Goal: Task Accomplishment & Management: Use online tool/utility

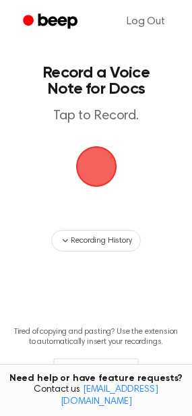
click at [98, 159] on span "button" at bounding box center [96, 166] width 65 height 65
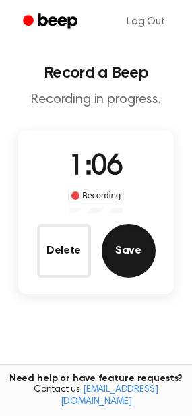
click at [140, 254] on button "Save" at bounding box center [129, 251] width 54 height 54
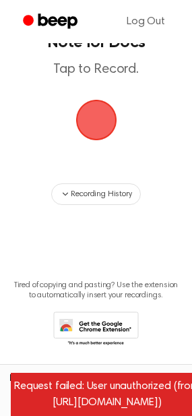
scroll to position [60, 0]
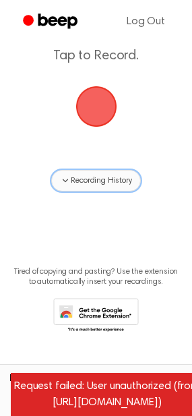
click at [100, 181] on span "Recording History" at bounding box center [101, 181] width 61 height 12
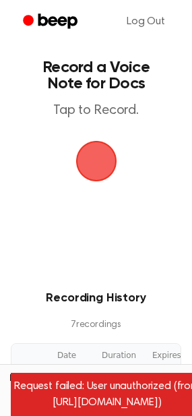
scroll to position [0, 0]
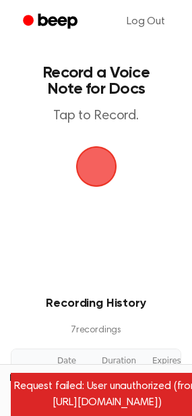
click at [113, 405] on div "Request failed: User unauthorized (from [URL][DOMAIN_NAME])" at bounding box center [107, 394] width 192 height 43
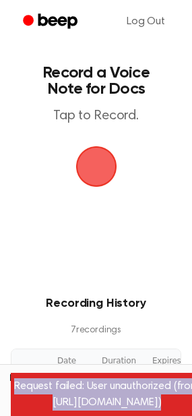
click at [113, 405] on div "Request failed: User unauthorized (from [URL][DOMAIN_NAME])" at bounding box center [107, 394] width 192 height 43
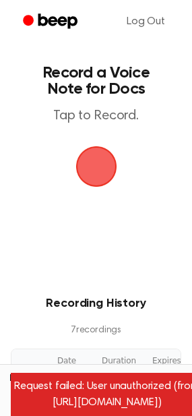
click at [112, 405] on div "Request failed: User unauthorized (from [URL][DOMAIN_NAME])" at bounding box center [107, 394] width 192 height 43
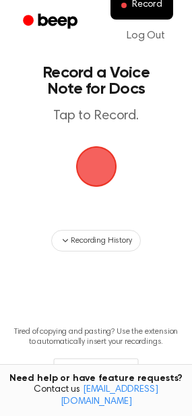
click at [85, 166] on span "button" at bounding box center [97, 167] width 38 height 38
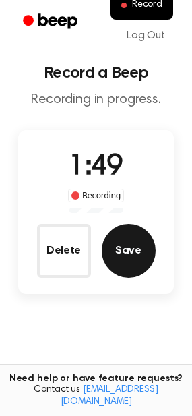
click at [123, 254] on button "Save" at bounding box center [129, 251] width 54 height 54
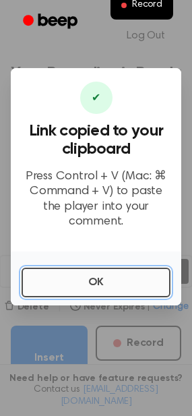
click at [115, 268] on button "OK" at bounding box center [96, 283] width 149 height 30
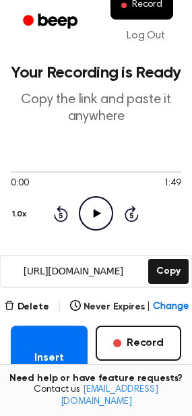
click at [90, 210] on icon "Play Audio" at bounding box center [96, 213] width 34 height 34
click at [97, 212] on icon at bounding box center [96, 213] width 6 height 9
click at [97, 212] on icon at bounding box center [97, 213] width 7 height 9
click at [97, 212] on icon at bounding box center [96, 213] width 6 height 9
click at [135, 208] on icon at bounding box center [132, 214] width 14 height 16
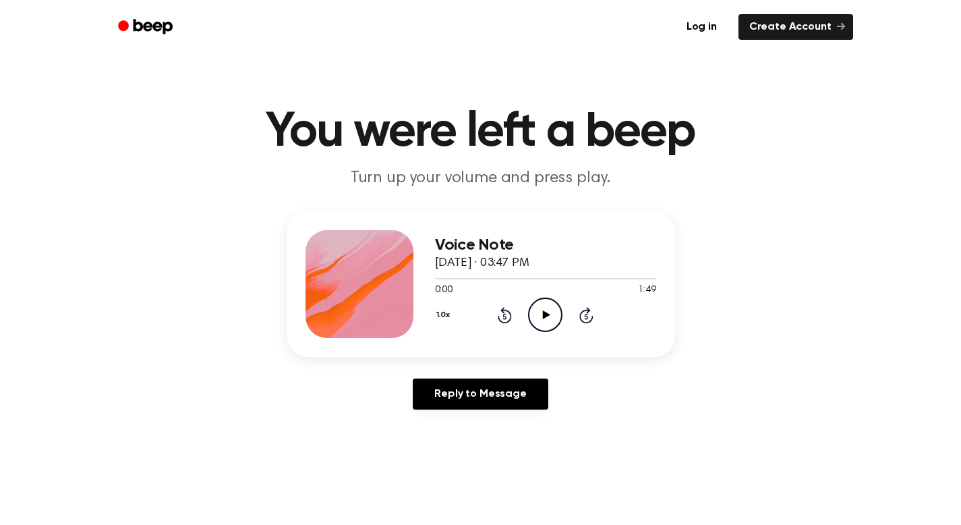
click at [538, 322] on icon "Play Audio" at bounding box center [545, 314] width 34 height 34
